Goal: Information Seeking & Learning: Check status

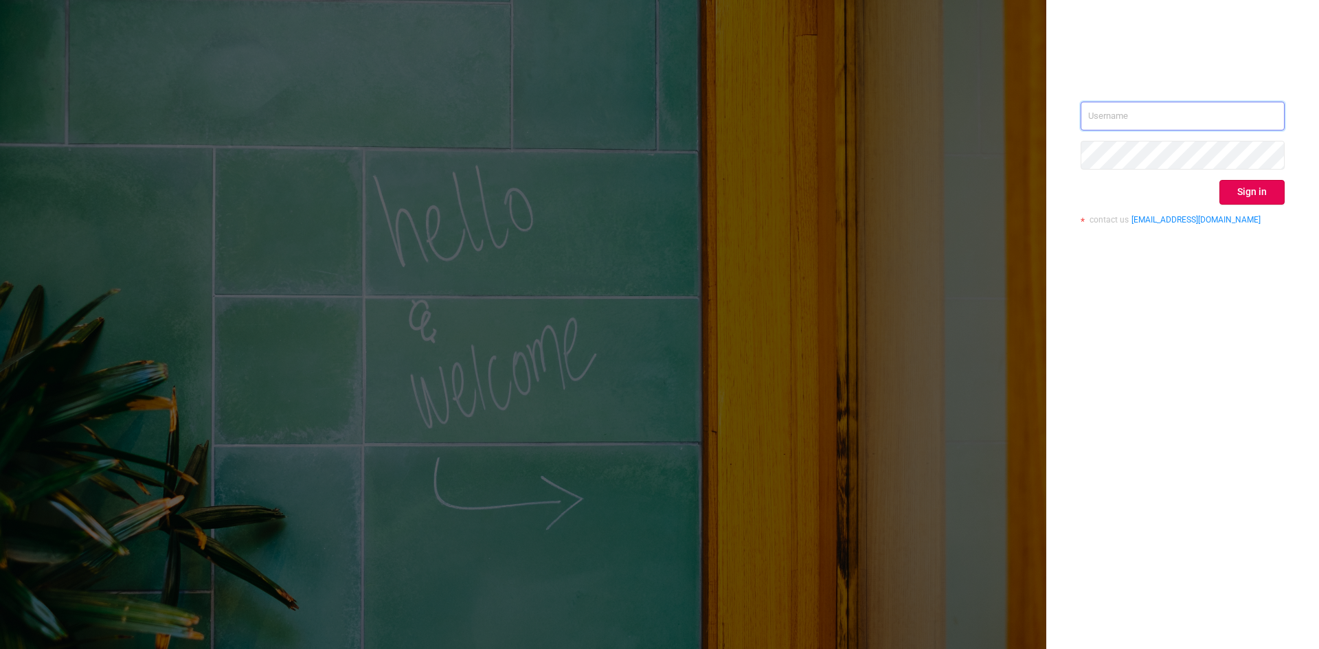
type input "valeria@skyadvert.net"
click at [1292, 192] on div "valeria@skyadvert.net Sign in contact us info@protected.media" at bounding box center [1182, 324] width 273 height 649
click at [1261, 189] on button "Sign in" at bounding box center [1252, 192] width 65 height 25
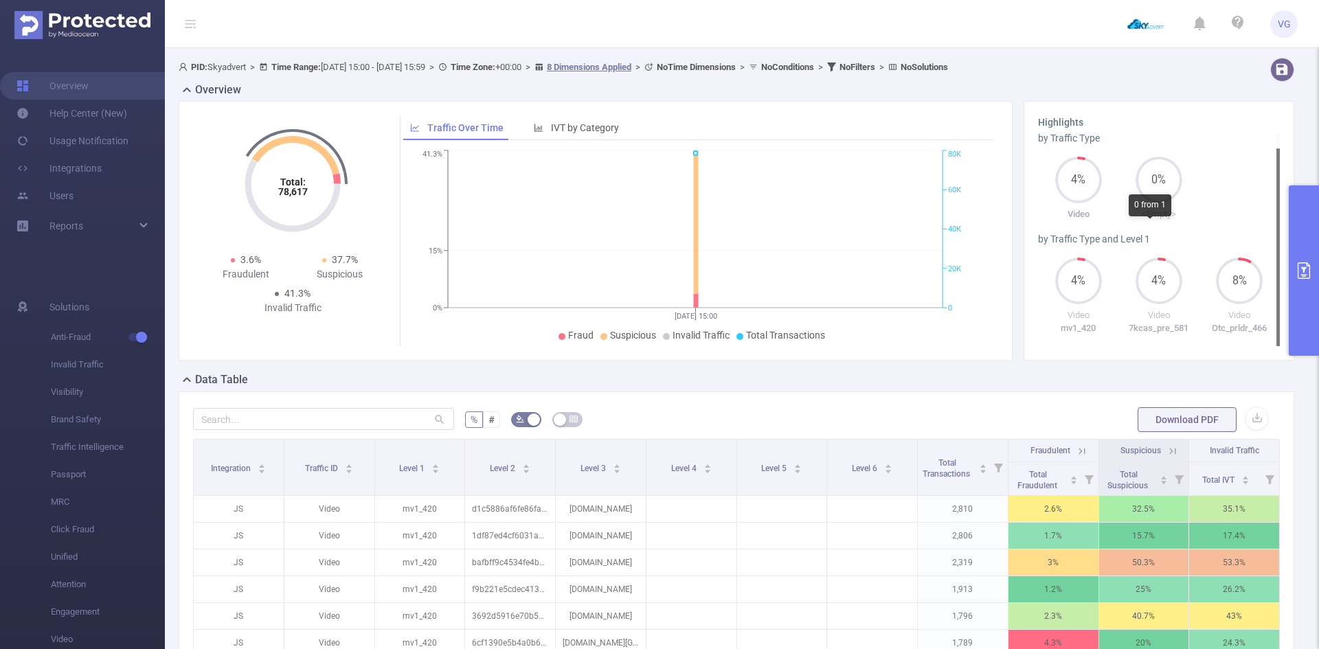
scroll to position [69, 0]
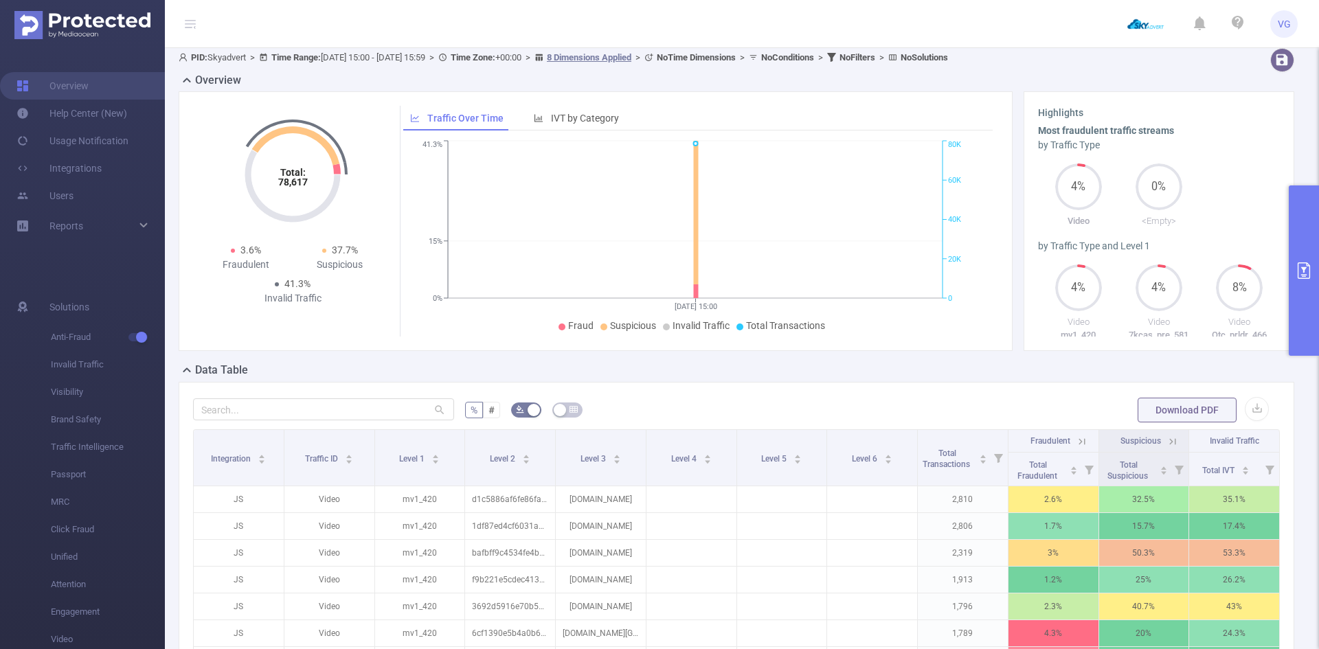
click at [1303, 262] on icon "primary" at bounding box center [1304, 270] width 12 height 16
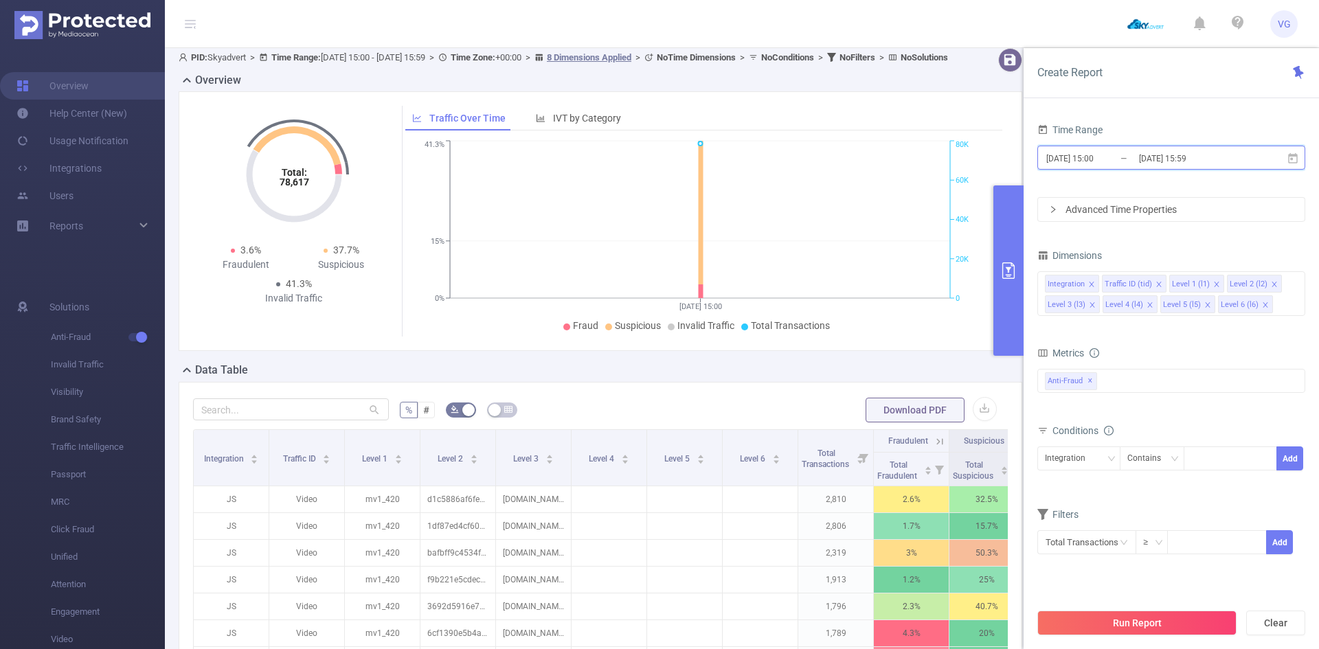
click at [1292, 159] on icon at bounding box center [1293, 158] width 10 height 10
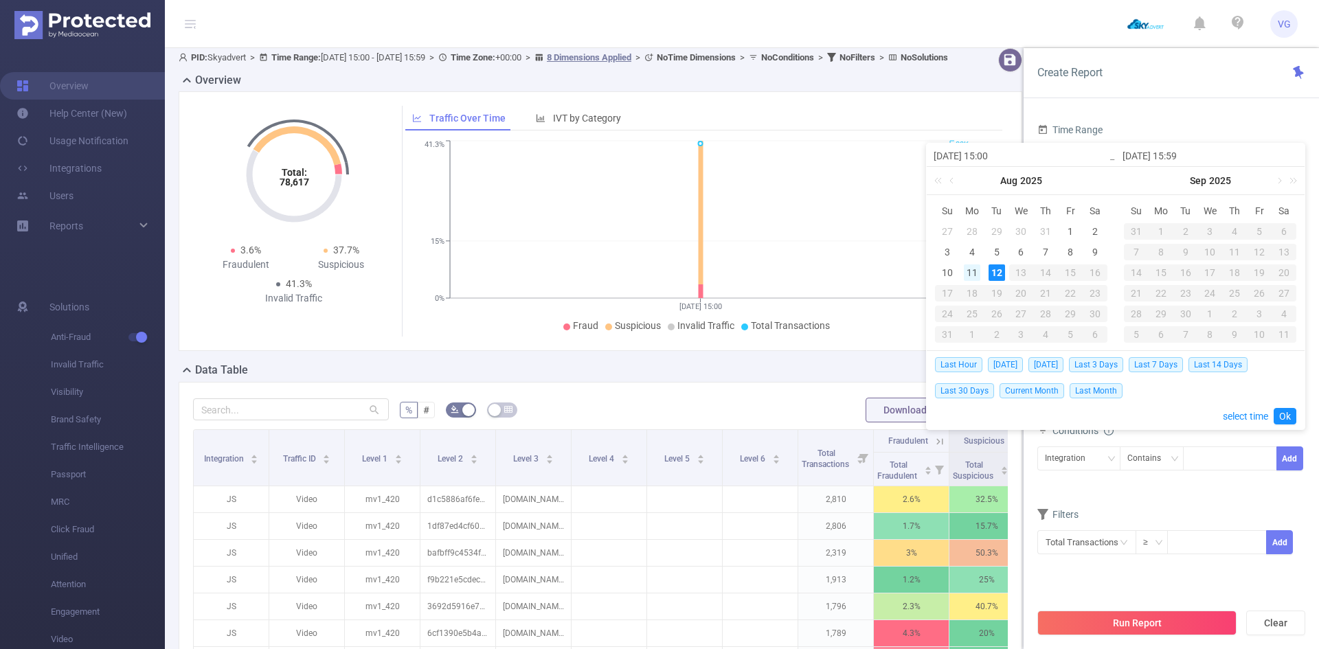
click at [974, 273] on div "11" at bounding box center [972, 273] width 16 height 16
click at [974, 276] on div "11" at bounding box center [972, 273] width 16 height 16
type input "2025-08-11 15:00"
type input "2025-08-11 15:59"
type input "2025-08-11 15:00"
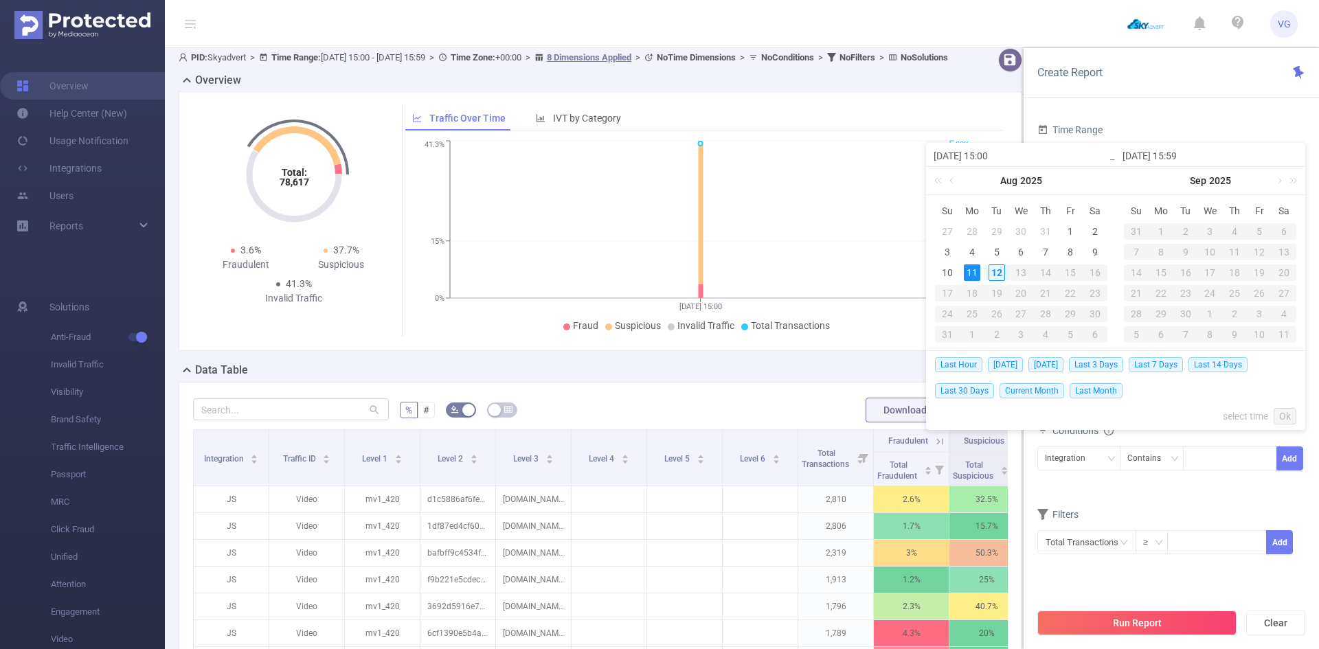
type input "2025-08-11 15:59"
click at [1064, 370] on span "Yesterday" at bounding box center [1046, 364] width 35 height 15
type input "2025-08-11 00:00"
type input "2025-08-11 23:59"
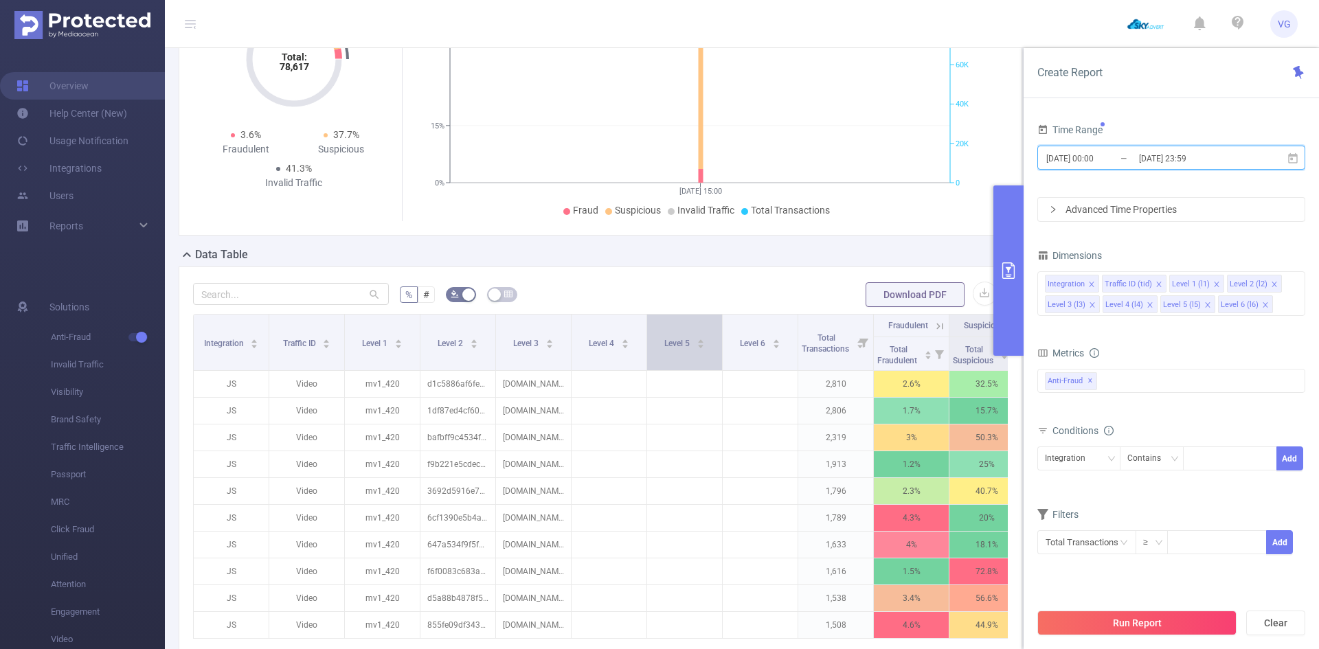
scroll to position [206, 0]
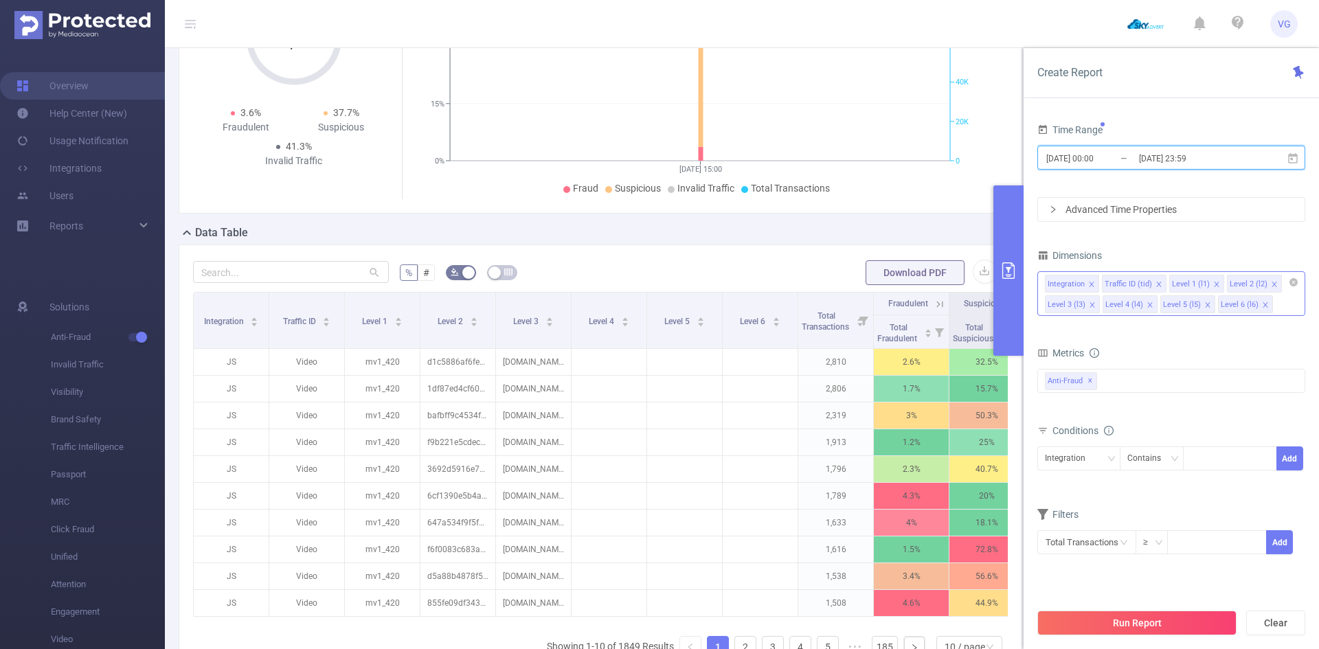
click at [1271, 282] on icon "icon: close" at bounding box center [1274, 284] width 7 height 7
click at [1206, 302] on icon "icon: close" at bounding box center [1207, 305] width 7 height 7
click at [1149, 306] on icon "icon: close" at bounding box center [1150, 305] width 7 height 7
click at [1092, 302] on icon "icon: close" at bounding box center [1092, 304] width 5 height 5
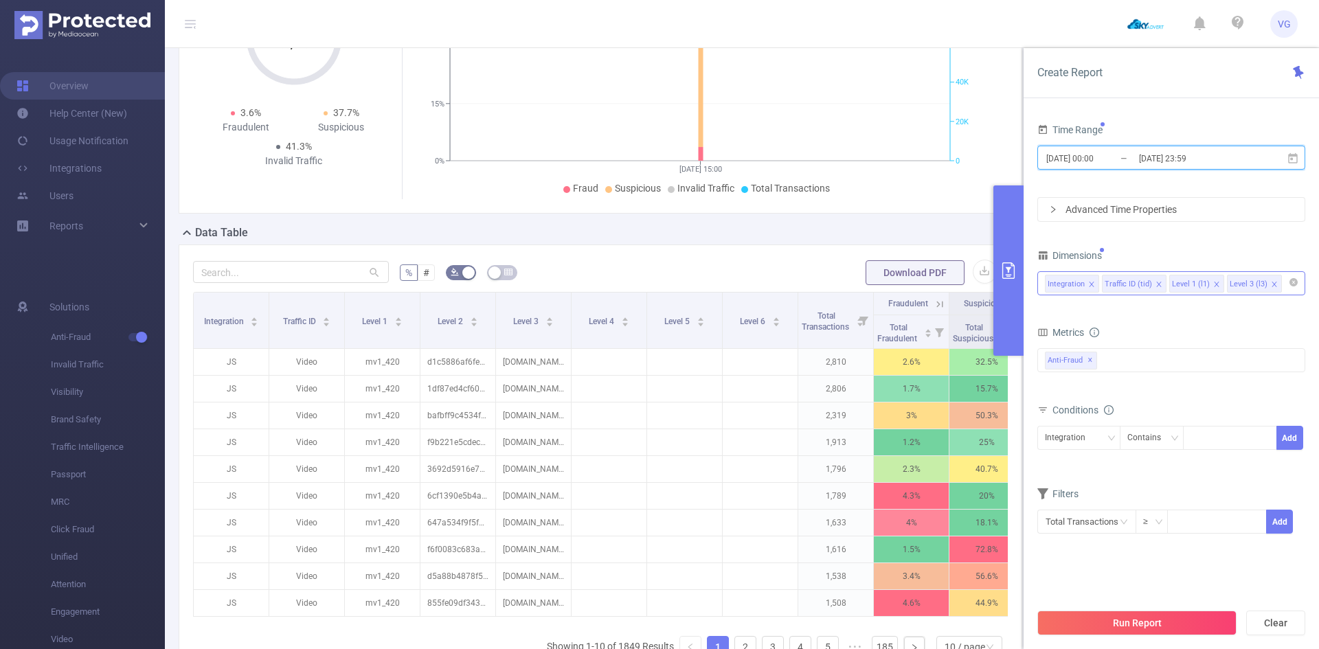
click at [1156, 282] on icon "icon: close" at bounding box center [1159, 284] width 7 height 7
click at [1091, 282] on icon "icon: close" at bounding box center [1091, 284] width 5 height 5
click at [1124, 363] on div "Anti-Fraud ✕" at bounding box center [1171, 360] width 268 height 24
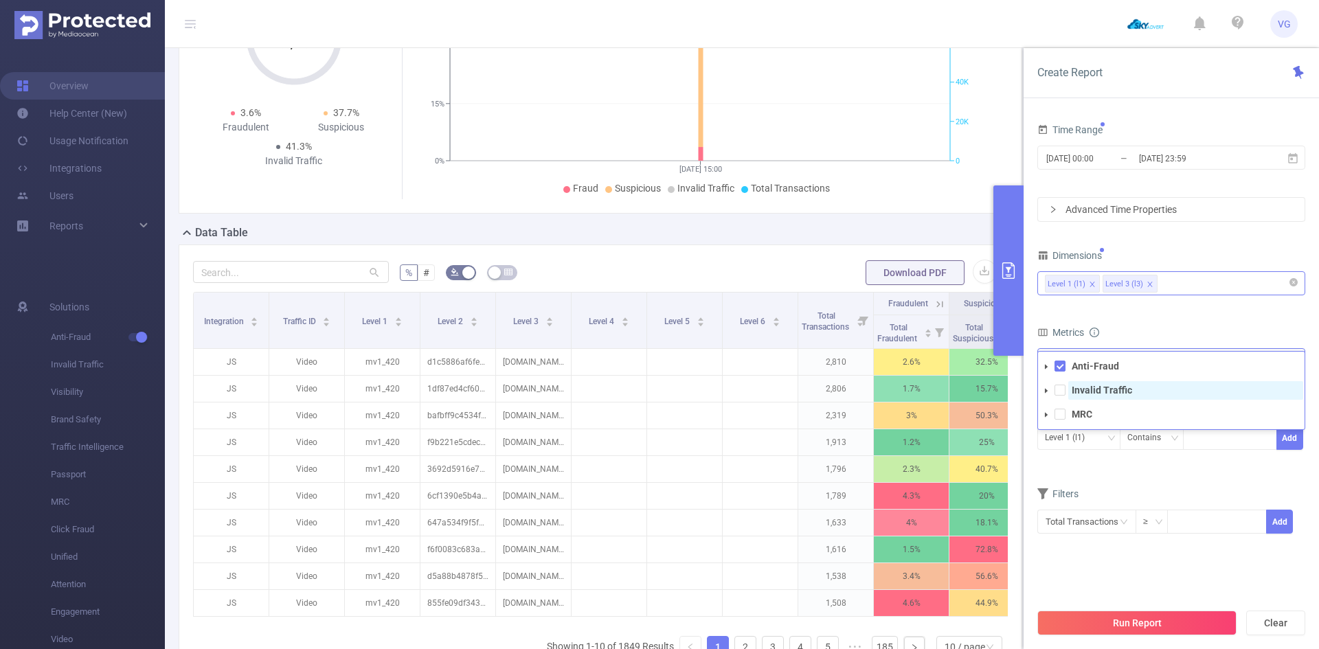
click at [1111, 385] on strong "Invalid Traffic" at bounding box center [1102, 390] width 60 height 11
click at [1205, 298] on div "Level 1 (l1) Level 3 (l3)" at bounding box center [1171, 285] width 268 height 32
click at [1126, 624] on button "Run Report" at bounding box center [1136, 623] width 199 height 25
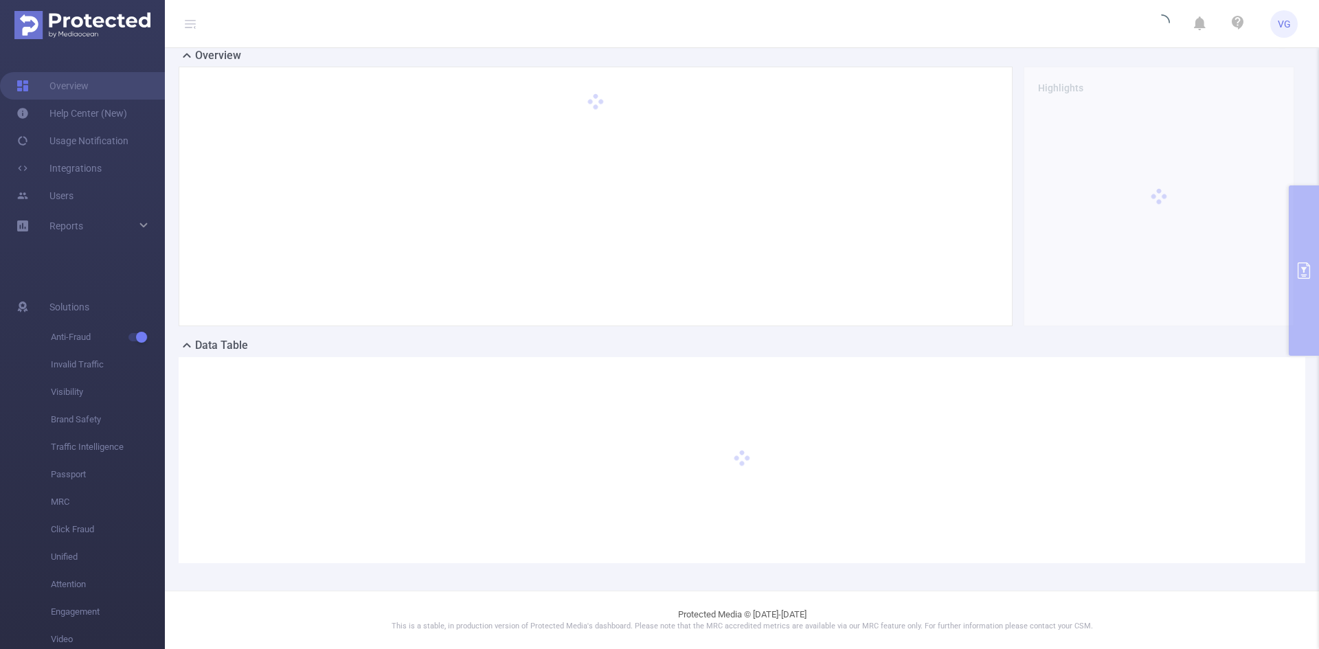
scroll to position [91, 0]
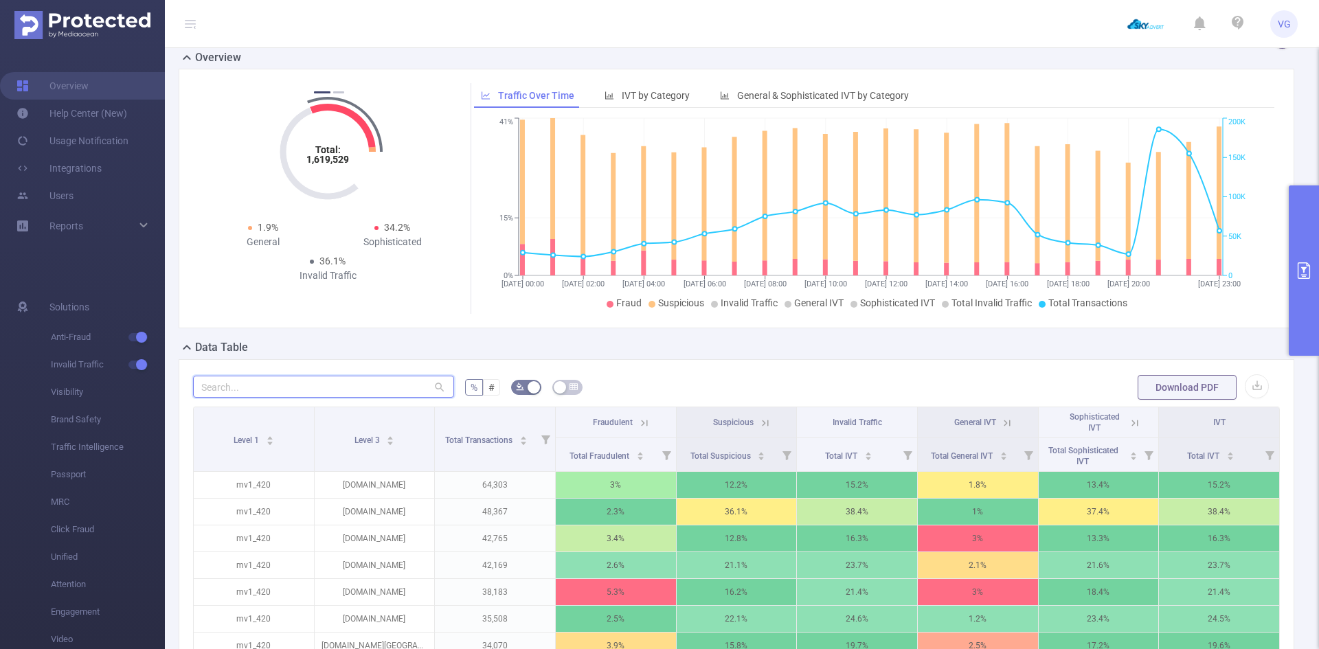
click at [352, 385] on input "text" at bounding box center [323, 387] width 261 height 22
paste input "animego.zone"
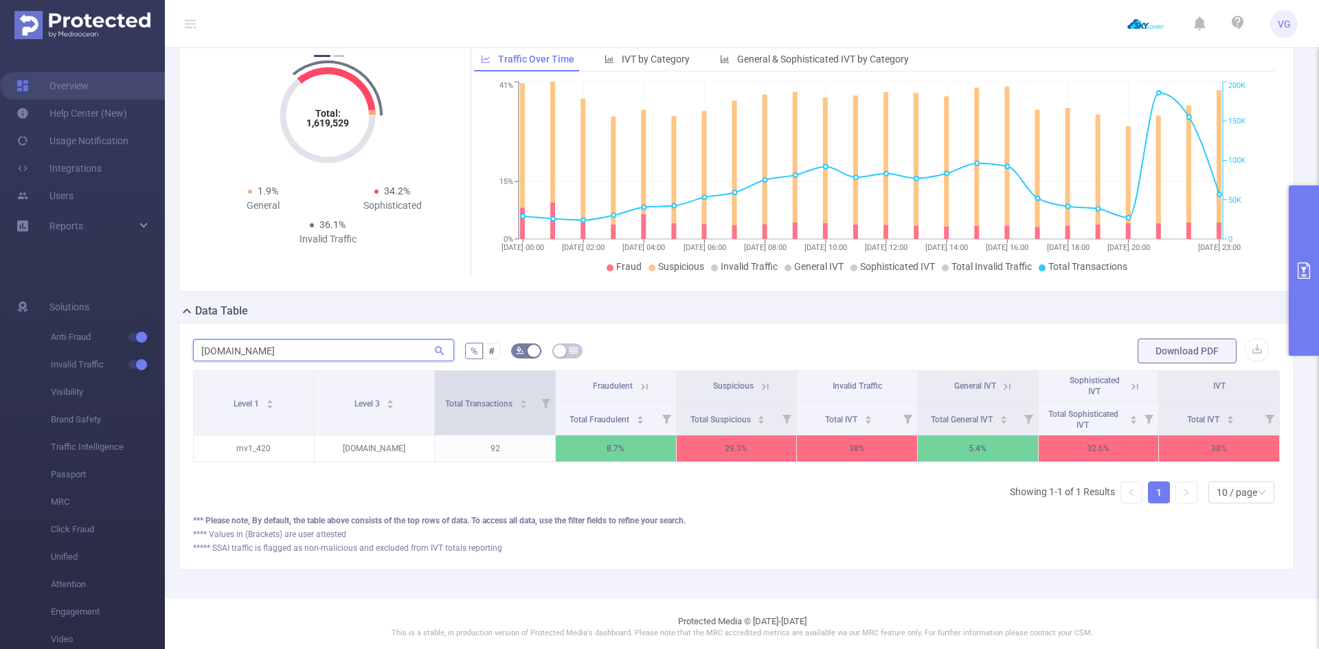
scroll to position [142, 0]
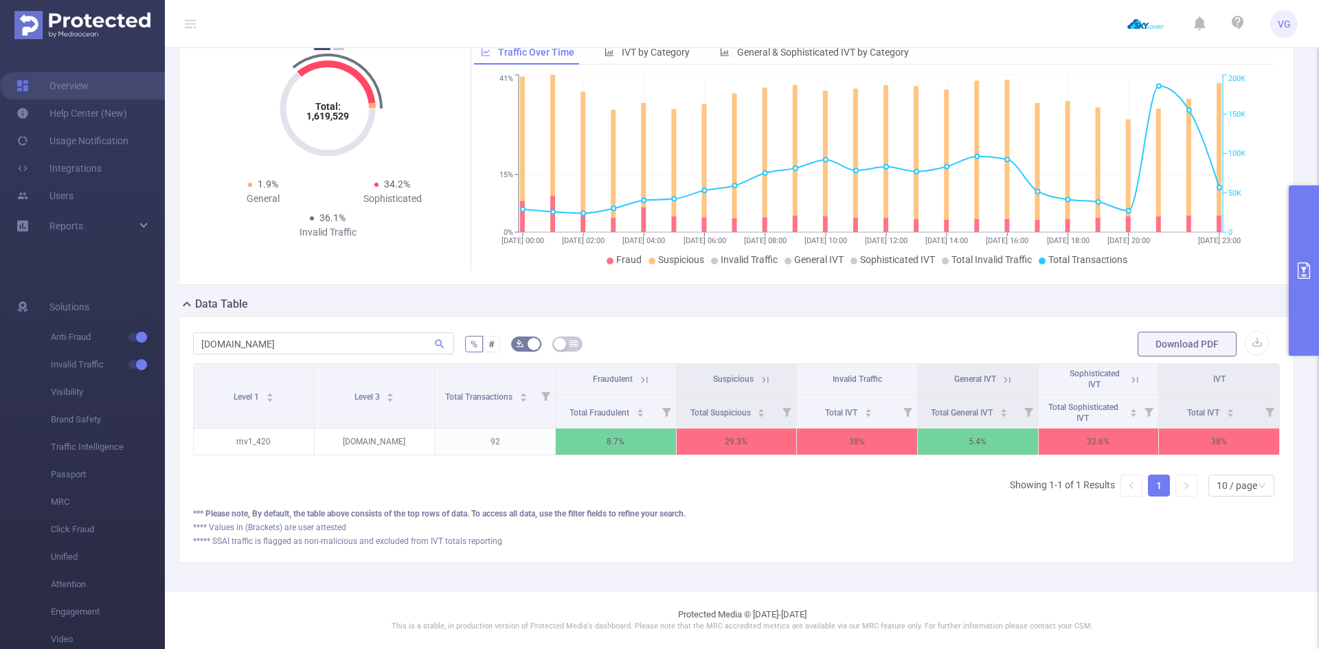
drag, startPoint x: 603, startPoint y: 464, endPoint x: 789, endPoint y: 461, distance: 186.2
click at [789, 461] on div "Level 1 Level 3 Total Transactions Fraudulent Suspicious Invalid Traffic Genera…" at bounding box center [736, 435] width 1087 height 144
click at [821, 498] on div "Level 1 Level 3 Total Transactions Fraudulent Suspicious Invalid Traffic Genera…" at bounding box center [736, 435] width 1087 height 144
click at [756, 414] on icon "icon: caret-down" at bounding box center [758, 415] width 5 height 3
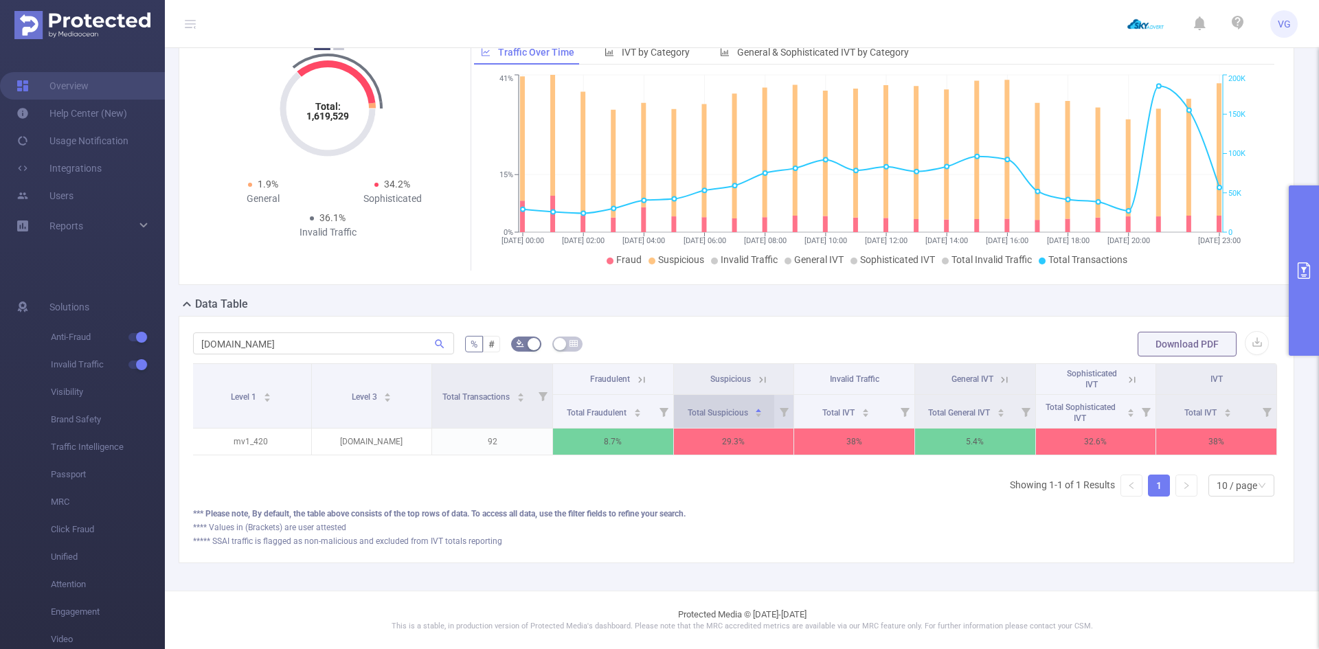
click at [749, 405] on div "Total Suspicious" at bounding box center [726, 412] width 76 height 14
click at [759, 377] on icon at bounding box center [762, 380] width 6 height 6
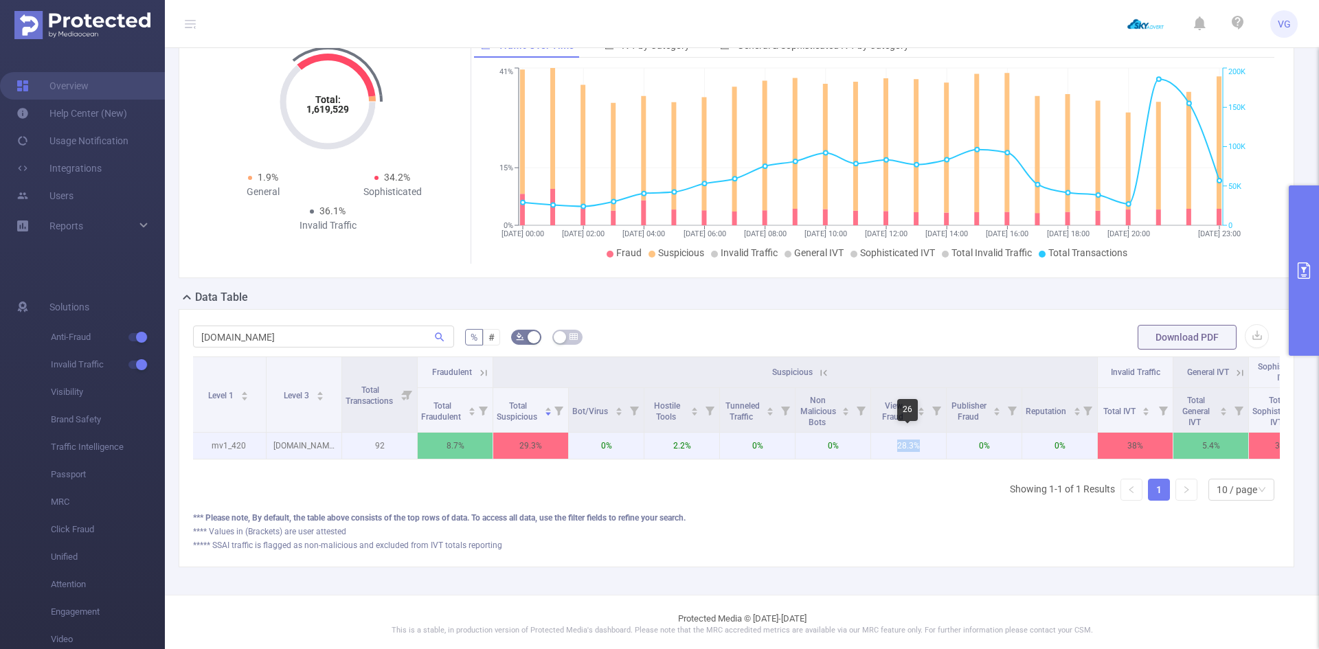
drag, startPoint x: 899, startPoint y: 440, endPoint x: 951, endPoint y: 451, distance: 53.4
click at [926, 442] on p "28.3%" at bounding box center [908, 446] width 75 height 26
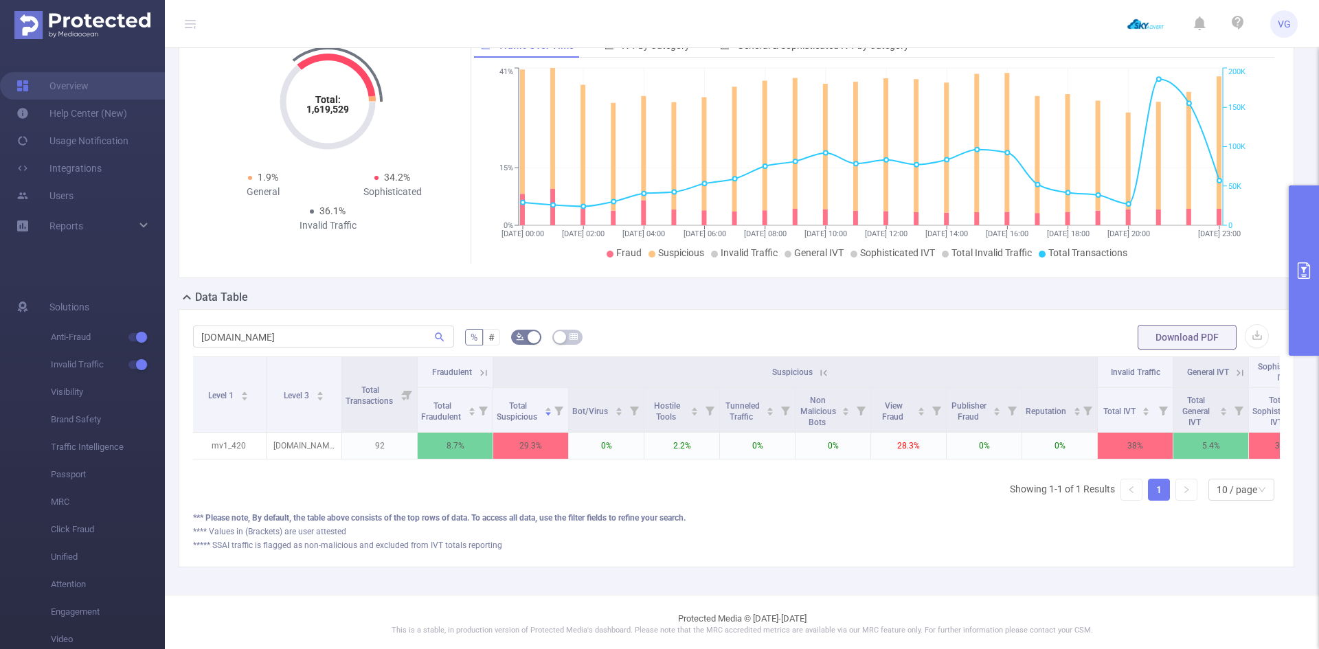
click at [899, 504] on div "Level 1 Level 3 Total Transactions Fraudulent Suspicious Invalid Traffic Genera…" at bounding box center [736, 434] width 1087 height 155
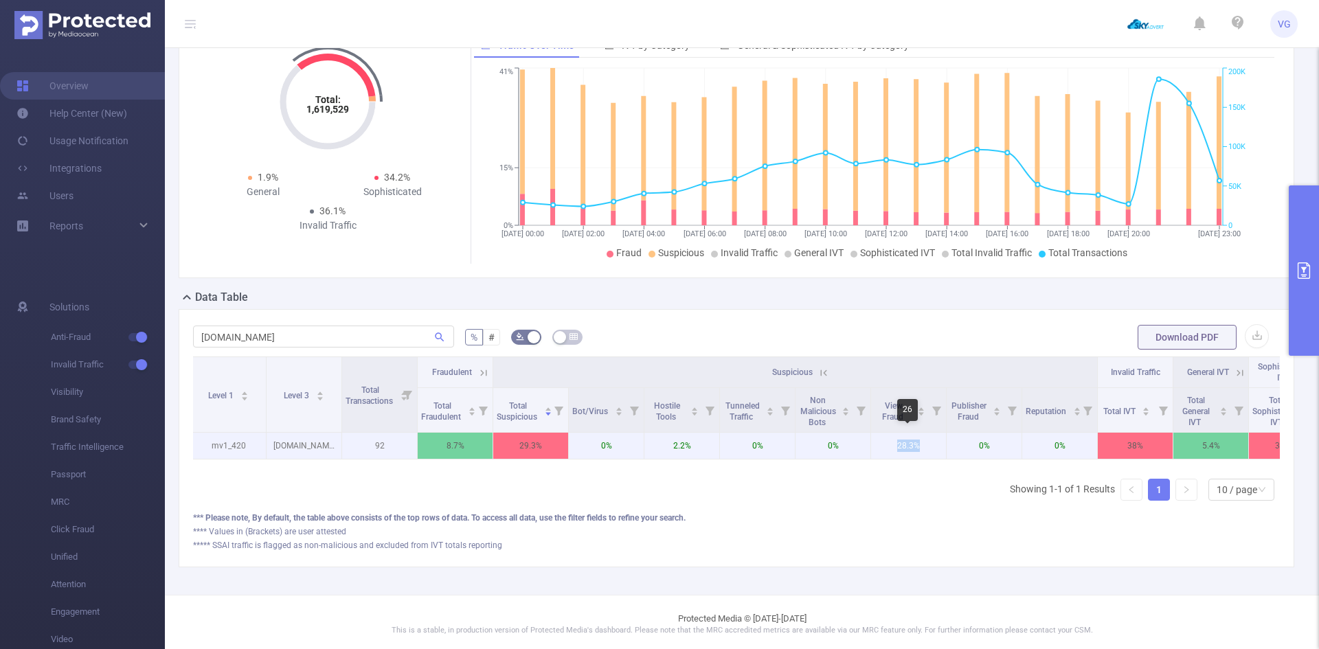
drag, startPoint x: 891, startPoint y: 440, endPoint x: 929, endPoint y: 448, distance: 38.5
click at [929, 448] on p "28.3%" at bounding box center [908, 446] width 75 height 26
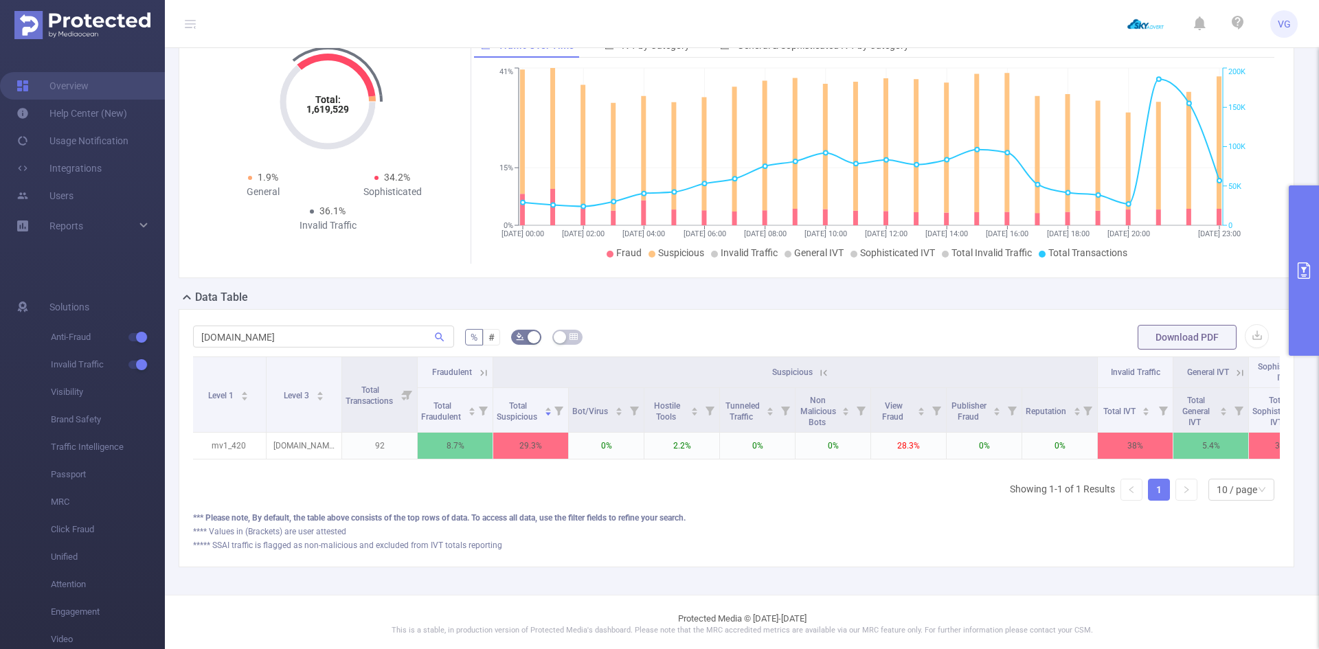
click at [860, 538] on div "**** Values in (Brackets) are user attested" at bounding box center [736, 532] width 1087 height 12
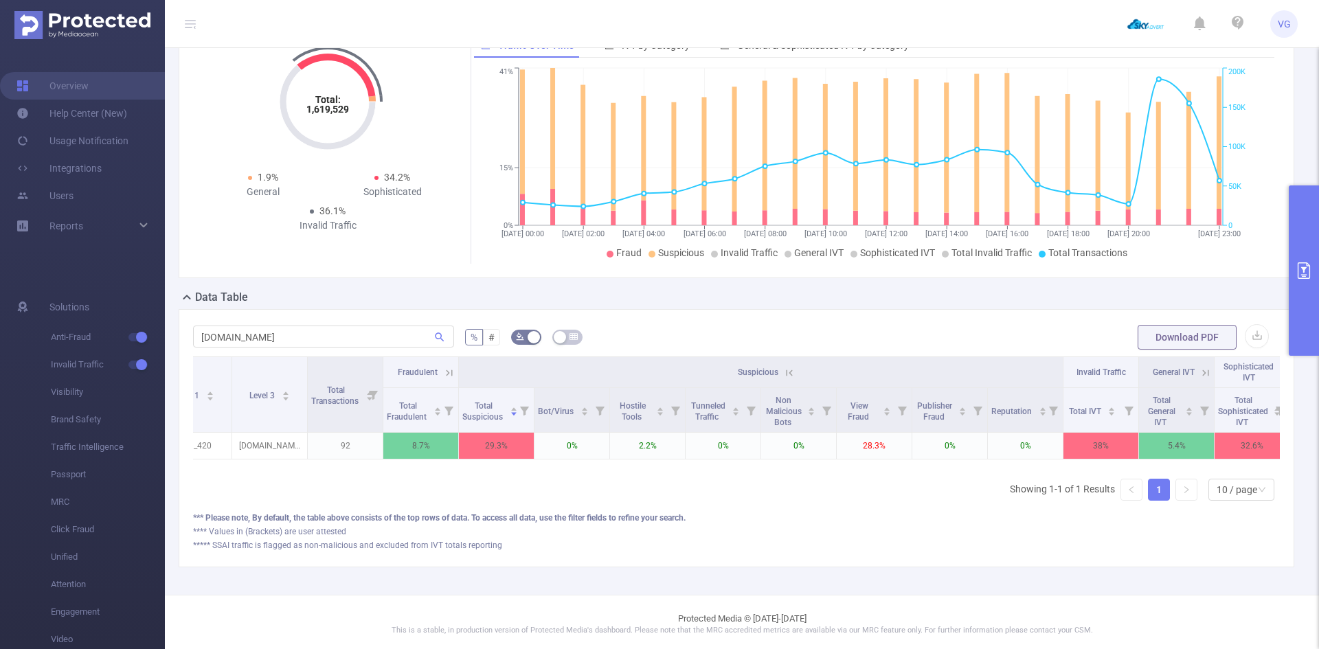
scroll to position [0, 136]
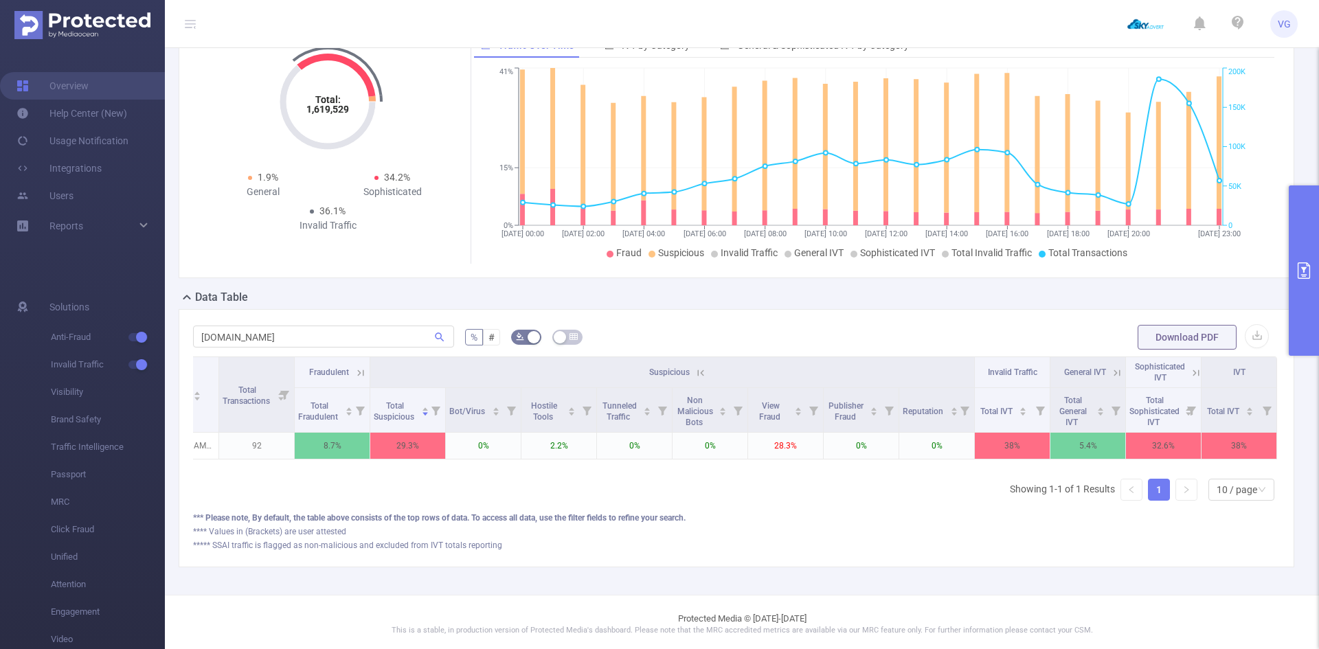
click at [1190, 369] on icon at bounding box center [1196, 373] width 12 height 12
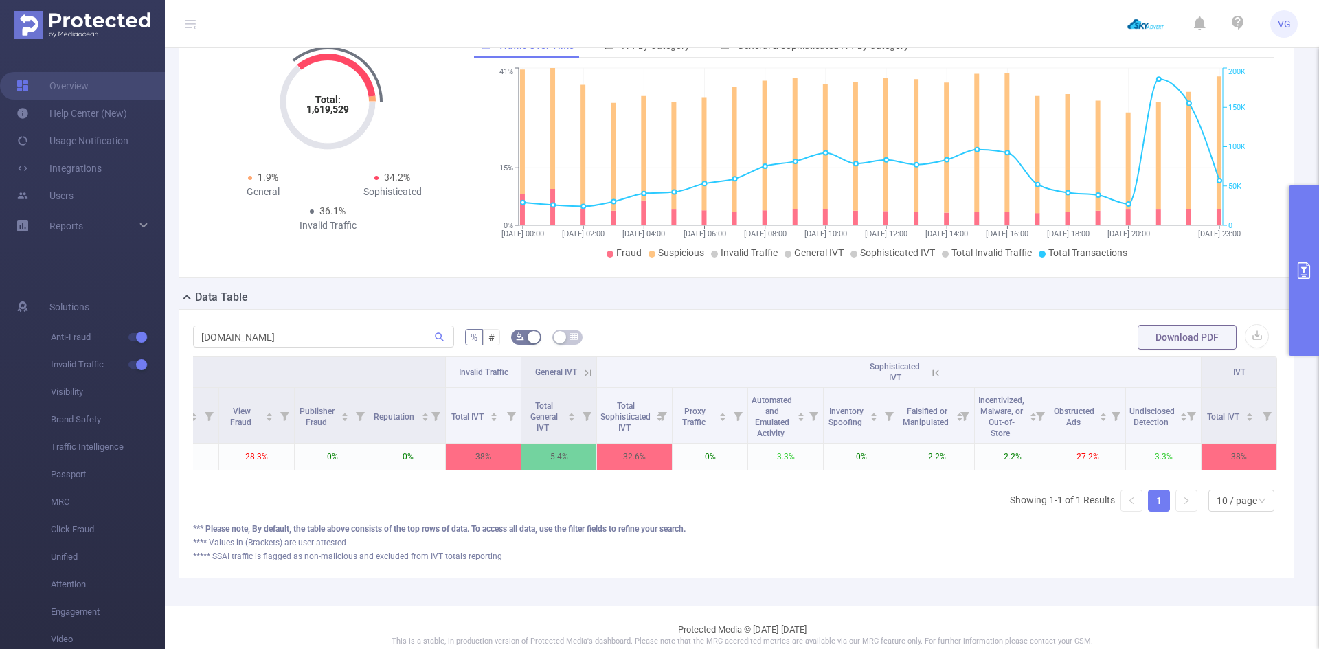
scroll to position [0, 664]
click at [491, 416] on icon "icon: caret-down" at bounding box center [495, 420] width 8 height 8
click at [491, 417] on icon "icon: caret-down" at bounding box center [495, 420] width 8 height 8
click at [930, 371] on icon at bounding box center [936, 373] width 12 height 12
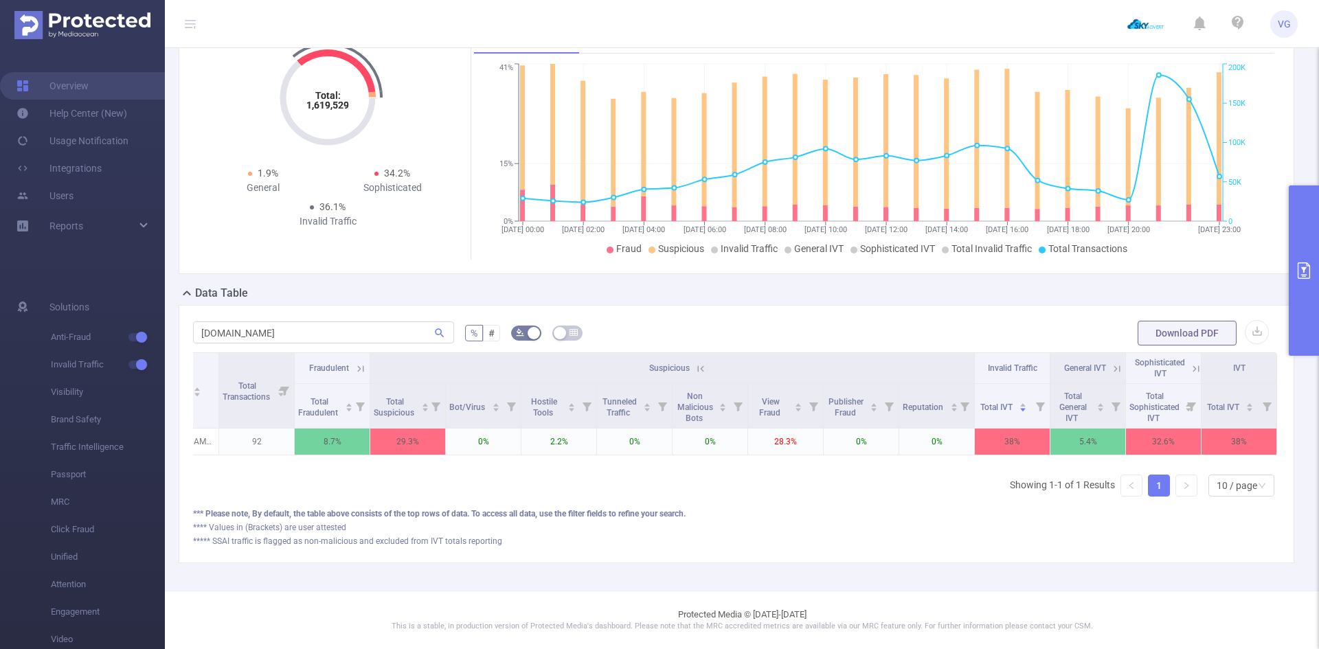
scroll to position [153, 0]
click at [320, 324] on input "animego.zone" at bounding box center [323, 333] width 261 height 22
paste input "black"
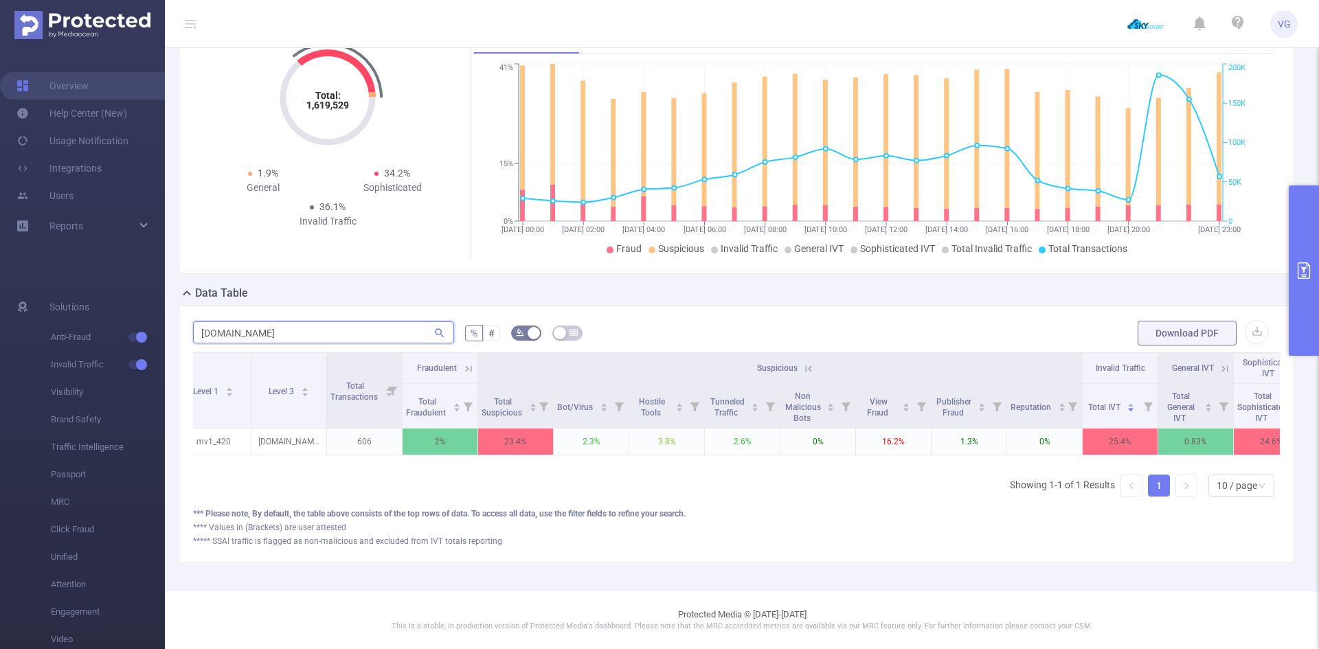
scroll to position [0, 0]
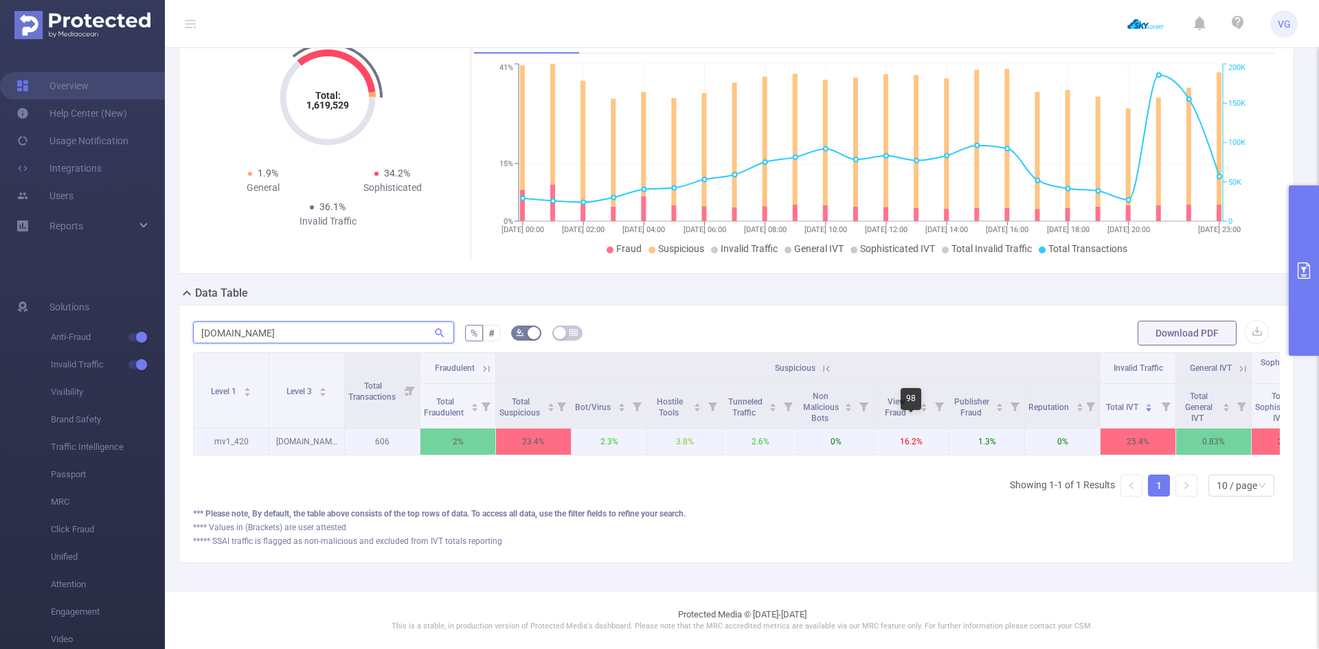
type input "animego.black"
drag, startPoint x: 899, startPoint y: 431, endPoint x: 928, endPoint y: 439, distance: 30.0
click at [928, 439] on p "16.2%" at bounding box center [911, 442] width 75 height 26
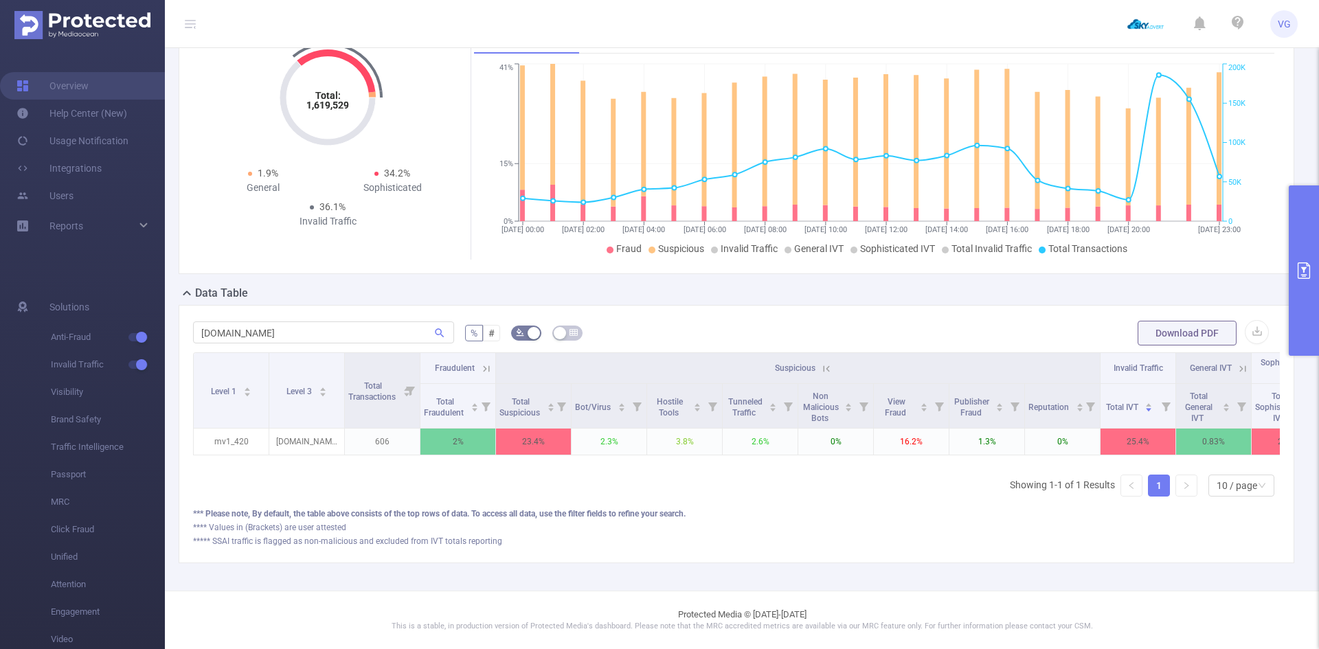
drag, startPoint x: 729, startPoint y: 464, endPoint x: 752, endPoint y: 462, distance: 22.8
click at [752, 462] on div "Level 1 Level 3 Total Transactions Fraudulent Suspicious Invalid Traffic Genera…" at bounding box center [736, 429] width 1087 height 155
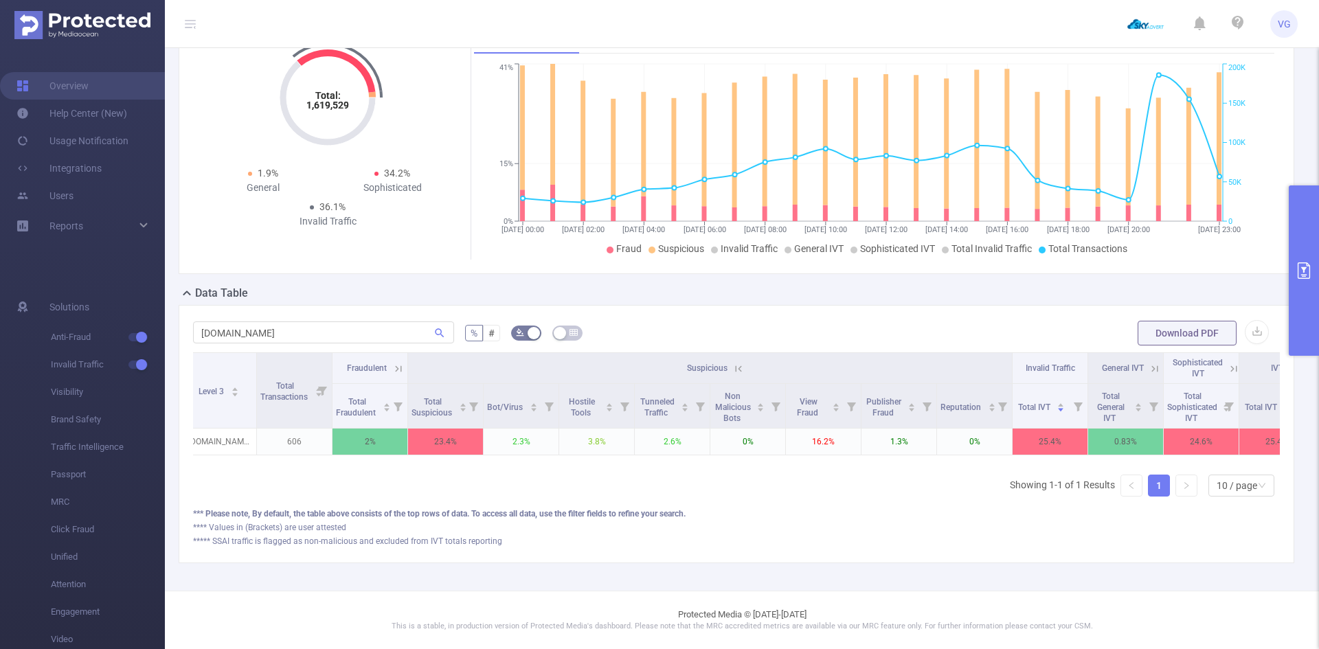
scroll to position [0, 136]
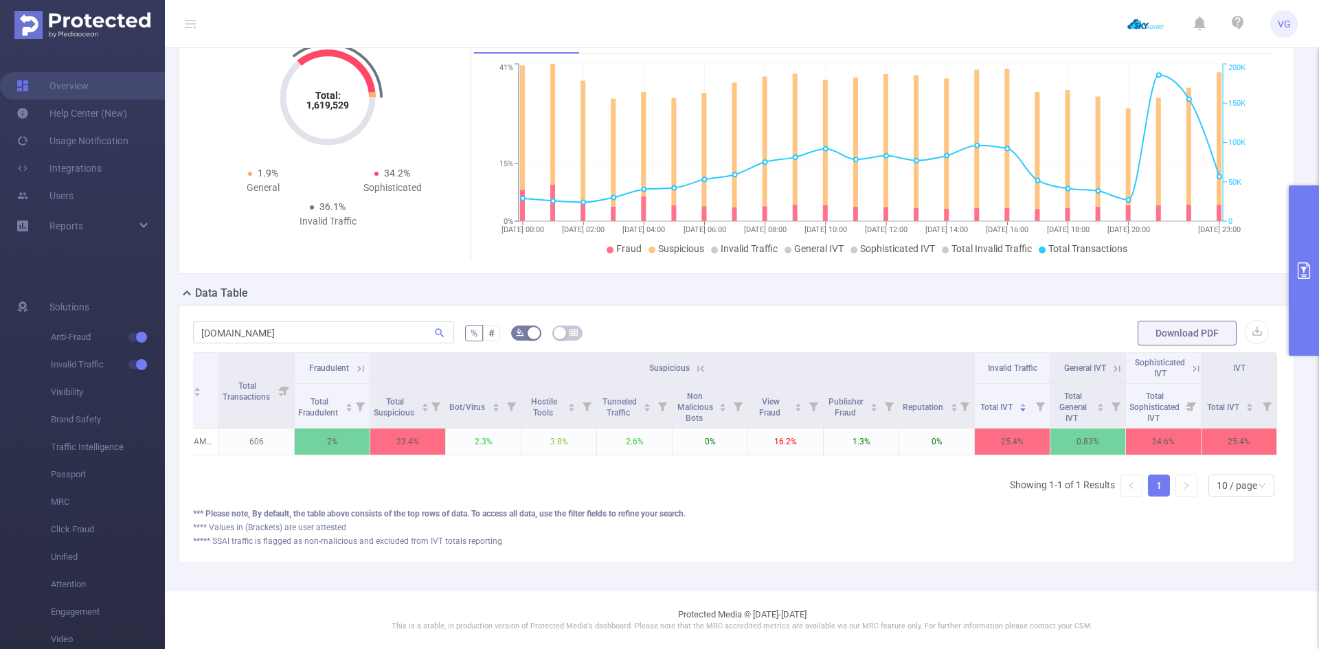
click at [698, 366] on icon at bounding box center [701, 369] width 6 height 6
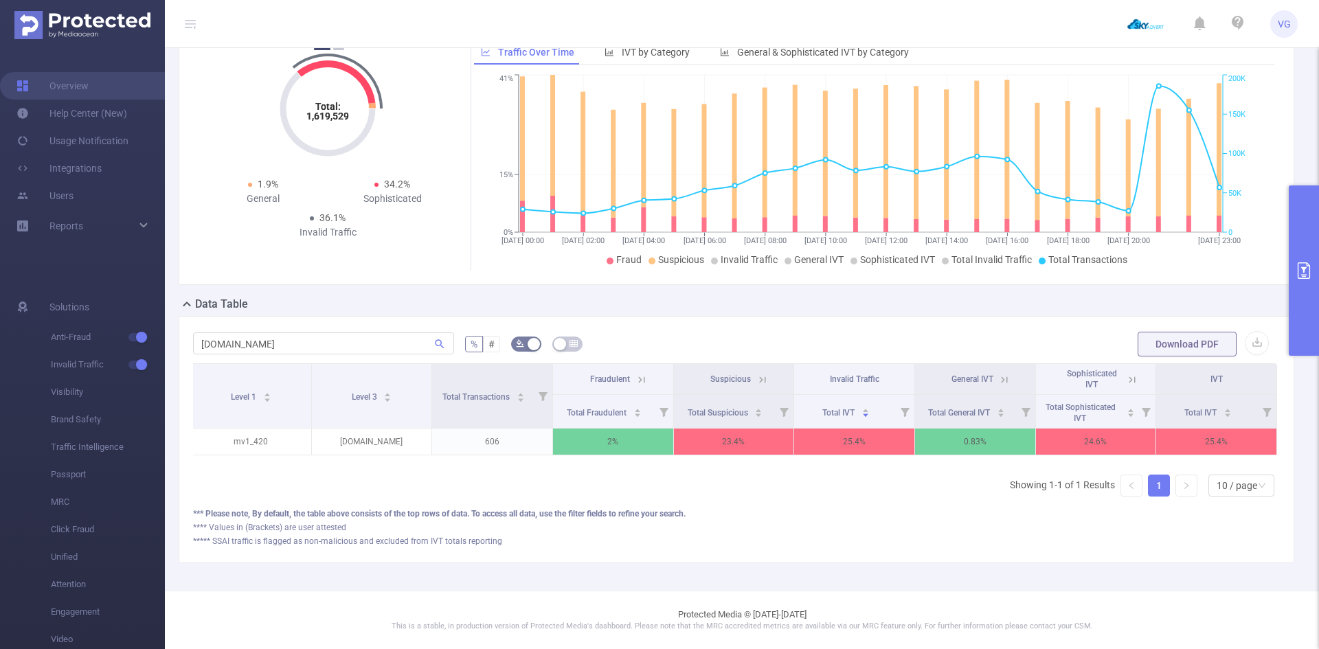
scroll to position [142, 0]
click at [1131, 372] on th "Sophisticated IVT" at bounding box center [1096, 379] width 121 height 31
click at [1130, 377] on icon at bounding box center [1133, 380] width 6 height 6
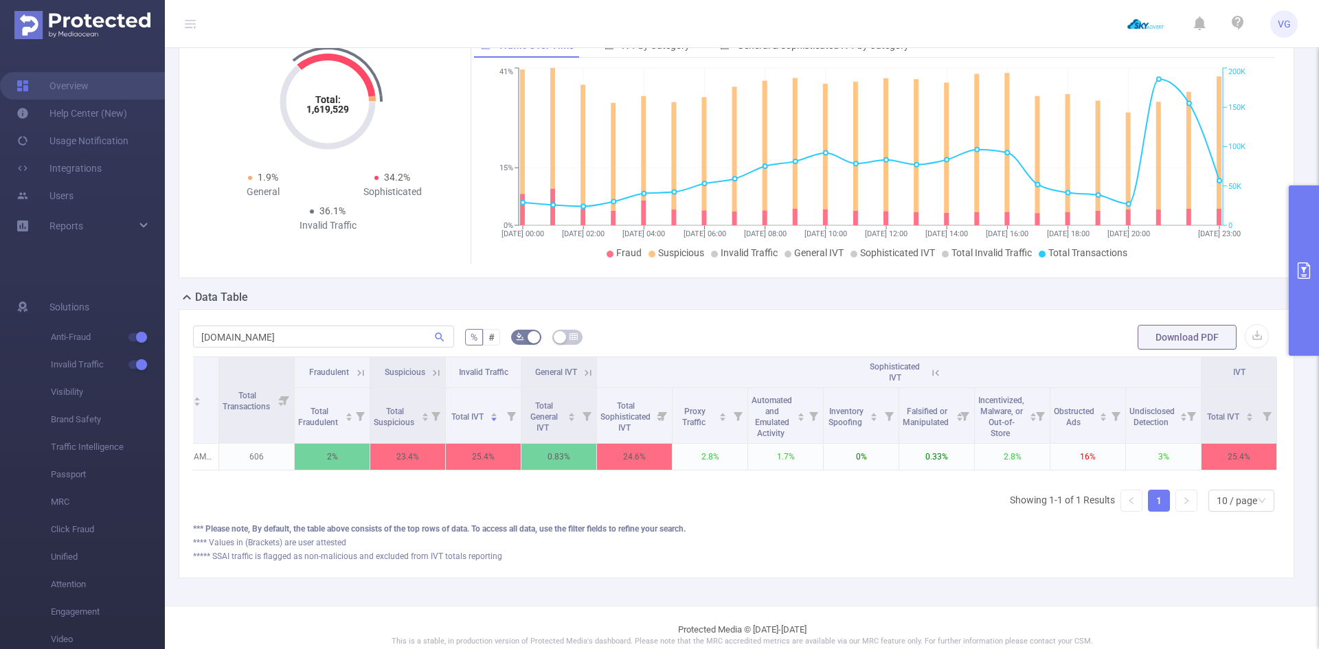
scroll to position [0, 136]
